Goal: Information Seeking & Learning: Learn about a topic

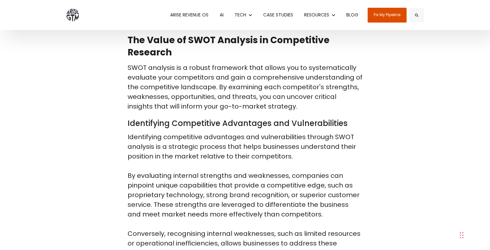
scroll to position [359, 0]
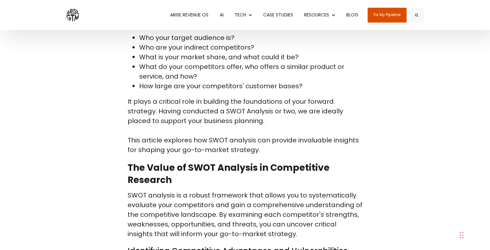
click at [304, 81] on li "How large are your competitors' customer bases?" at bounding box center [251, 86] width 224 height 10
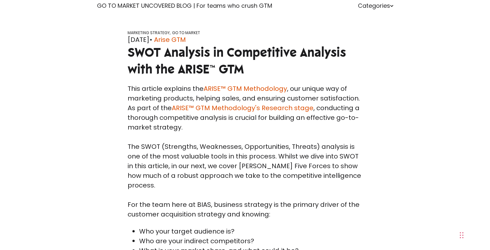
scroll to position [166, 0]
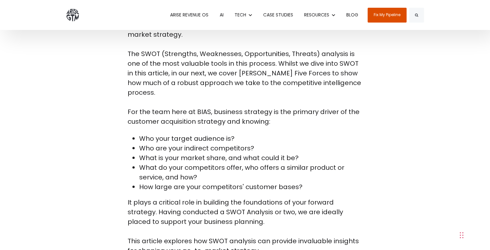
scroll to position [259, 0]
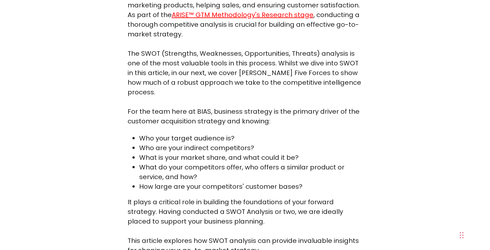
click at [203, 15] on link "ARISE™ GTM Methodology's Research stage" at bounding box center [243, 14] width 142 height 9
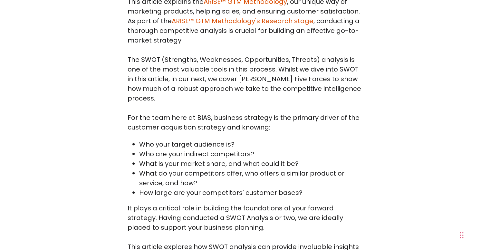
scroll to position [253, 0]
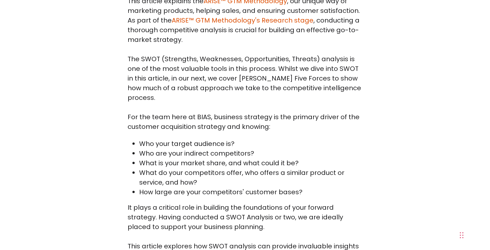
click at [147, 102] on p "This article explains the ARISE™ GTM Methodology , our unique way of marketing …" at bounding box center [245, 63] width 235 height 135
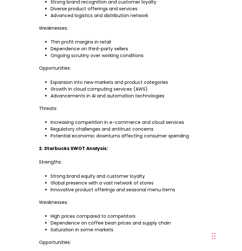
scroll to position [3249, 0]
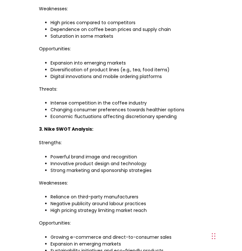
scroll to position [3287, 0]
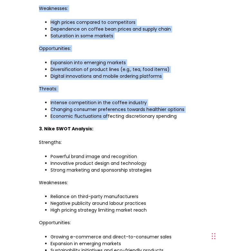
drag, startPoint x: 43, startPoint y: 23, endPoint x: 107, endPoint y: 182, distance: 171.2
copy span "Starbucks SWOT Analysis: Strengths: Strong brand equity and customer loyalty Gl…"
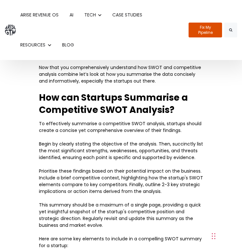
scroll to position [2043, 0]
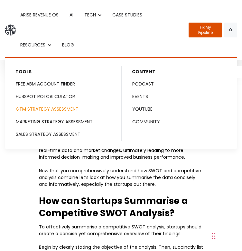
click at [55, 109] on link "GTM STRATEGY ASSESSMENT" at bounding box center [63, 109] width 116 height 12
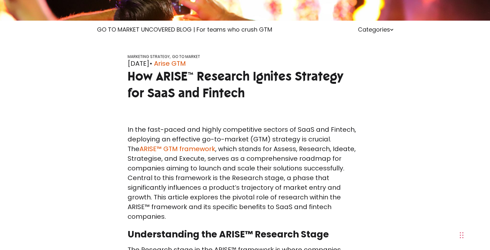
scroll to position [143, 0]
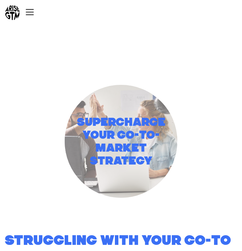
click at [35, 17] on icon "Toggle navigation" at bounding box center [30, 12] width 10 height 10
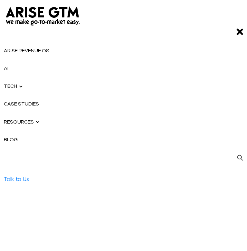
click at [28, 113] on link "CASE STUDIES" at bounding box center [124, 104] width 240 height 18
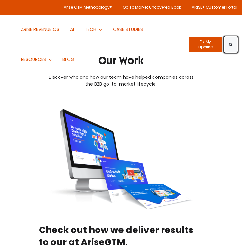
click at [232, 48] on button "Search" at bounding box center [231, 44] width 13 height 15
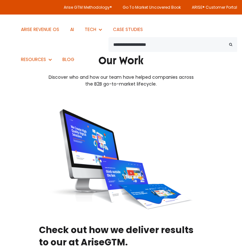
type input "**********"
click at [225, 37] on button "Search" at bounding box center [231, 44] width 13 height 15
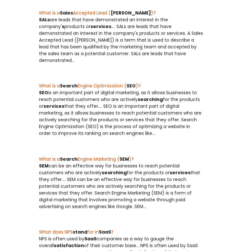
scroll to position [647, 0]
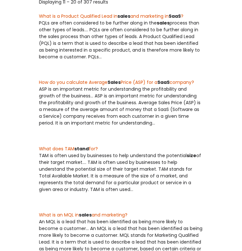
scroll to position [129, 0]
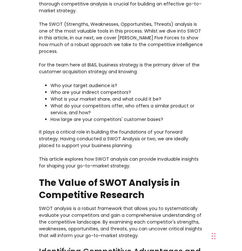
scroll to position [198, 0]
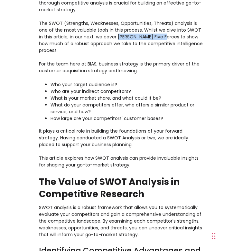
drag, startPoint x: 117, startPoint y: 116, endPoint x: 158, endPoint y: 119, distance: 41.4
click at [158, 74] on p "This article explains the ARISE™ GTM Methodology , our unique way of marketing …" at bounding box center [121, 26] width 164 height 95
copy p "[PERSON_NAME] Five Forces"
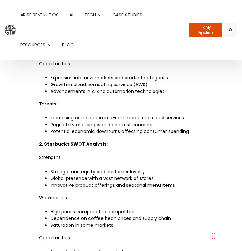
scroll to position [2869, 0]
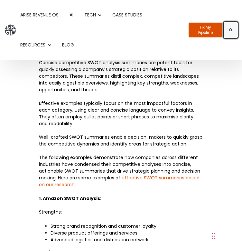
click at [233, 30] on button "Search" at bounding box center [231, 30] width 13 height 15
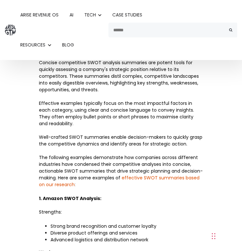
click at [196, 35] on input "Search" at bounding box center [173, 30] width 129 height 15
paste input "**********"
type input "**********"
click at [225, 23] on button "Search" at bounding box center [231, 30] width 13 height 15
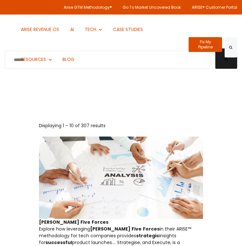
click at [85, 150] on img at bounding box center [121, 177] width 164 height 82
click at [79, 219] on span "Porter's" at bounding box center [59, 222] width 40 height 6
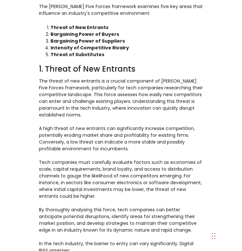
scroll to position [491, 0]
